Goal: Use online tool/utility: Utilize a website feature to perform a specific function

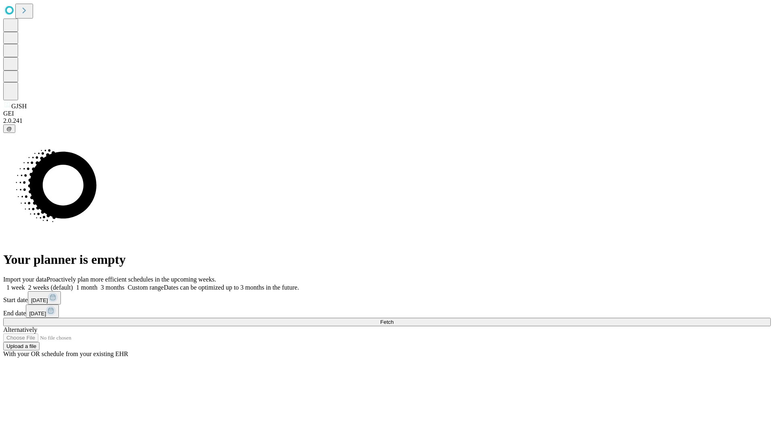
click at [393, 319] on span "Fetch" at bounding box center [386, 322] width 13 height 6
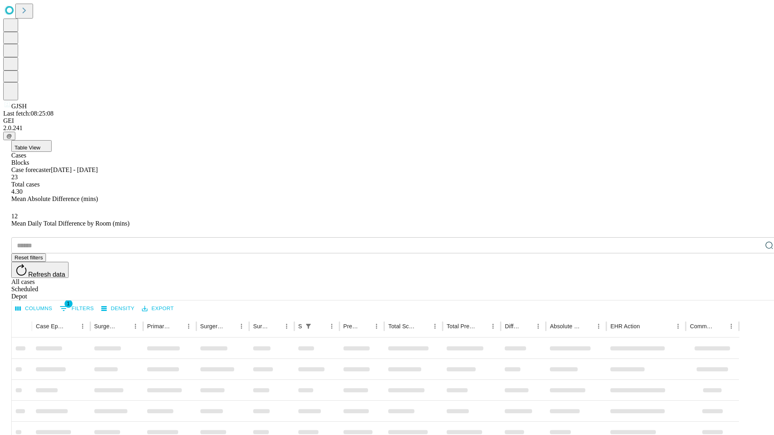
click at [40, 145] on span "Table View" at bounding box center [28, 148] width 26 height 6
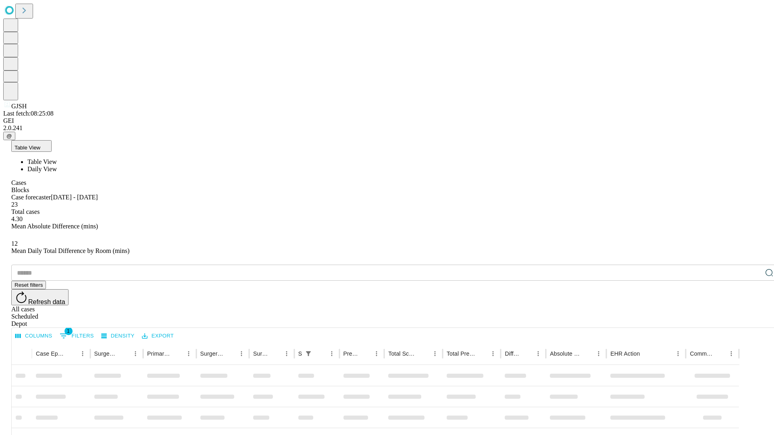
click at [57, 166] on span "Daily View" at bounding box center [41, 169] width 29 height 7
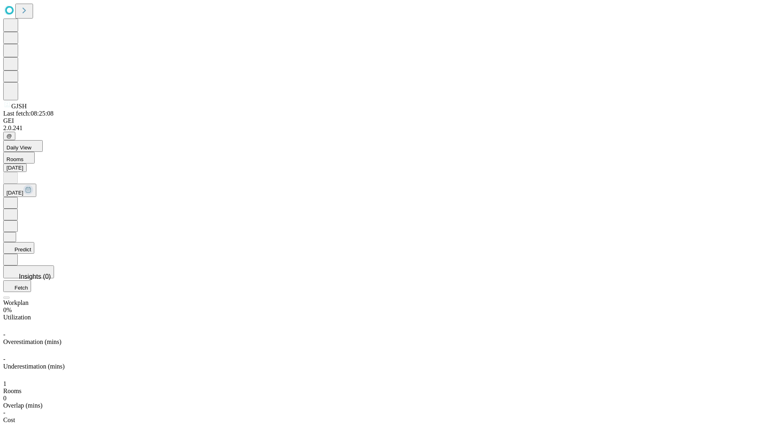
click at [34, 242] on button "Predict" at bounding box center [18, 248] width 31 height 12
